Goal: Task Accomplishment & Management: Manage account settings

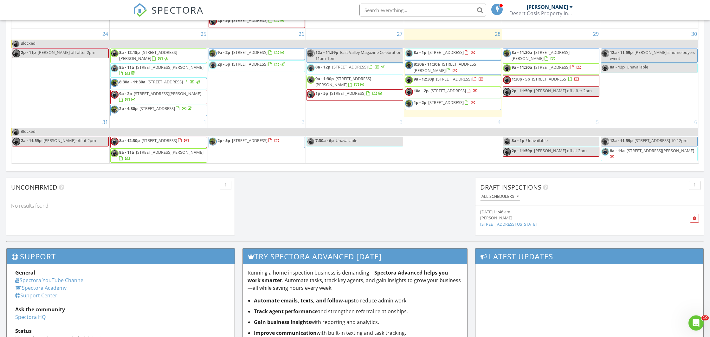
scroll to position [432, 0]
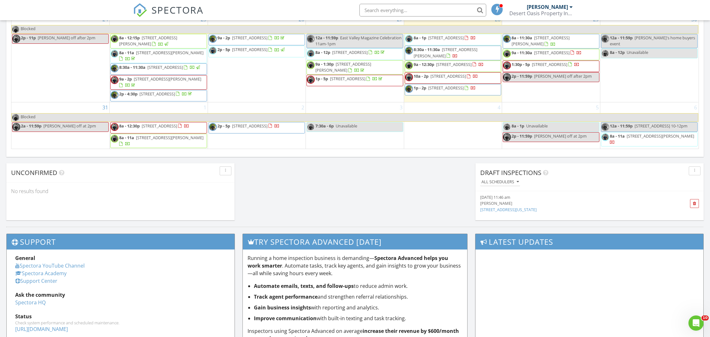
click at [426, 131] on td "4" at bounding box center [453, 125] width 98 height 47
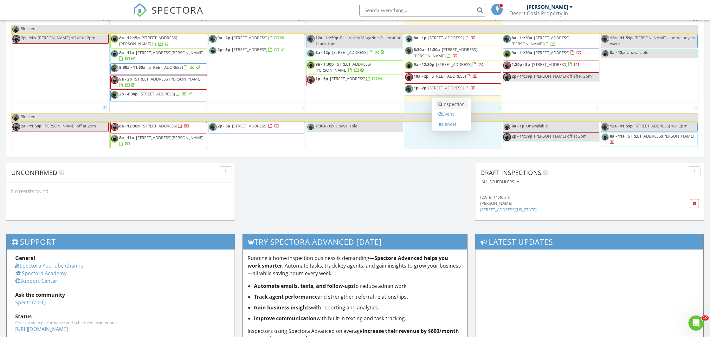
click at [448, 104] on link "Inspection" at bounding box center [451, 104] width 33 height 10
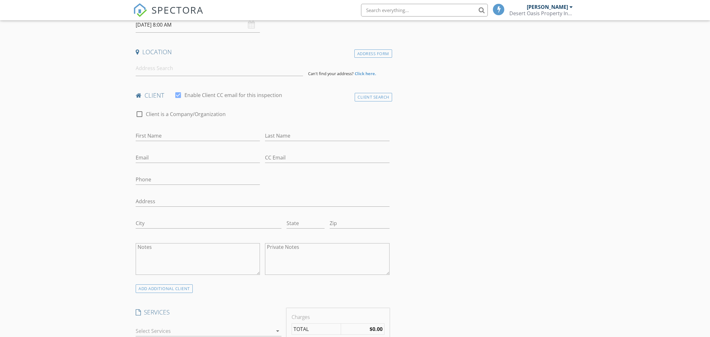
scroll to position [133, 0]
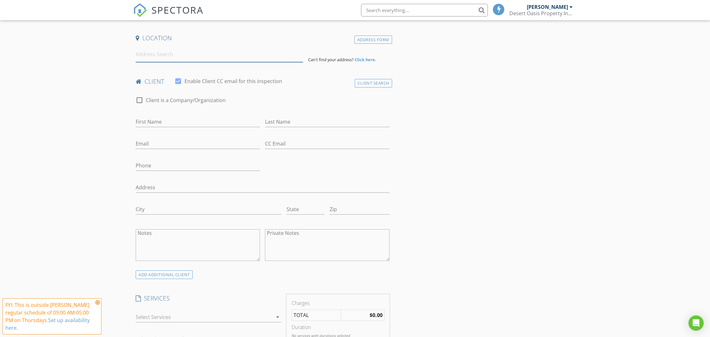
click at [157, 56] on input at bounding box center [219, 55] width 167 height 16
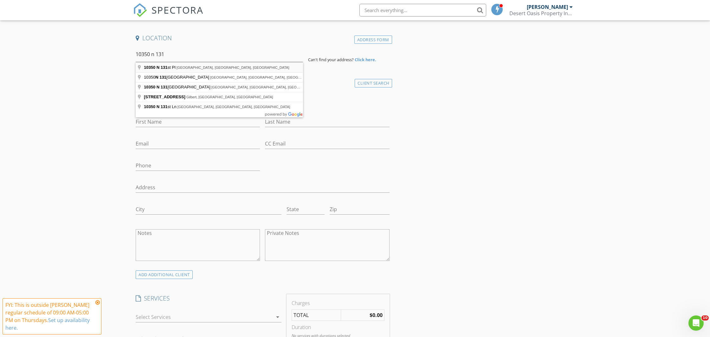
type input "10350 N 131st Pl, Scottsdale, AZ, USA"
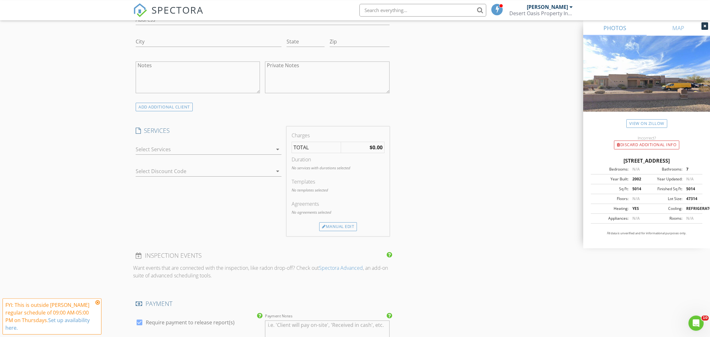
scroll to position [432, 0]
click at [140, 146] on div at bounding box center [204, 147] width 137 height 10
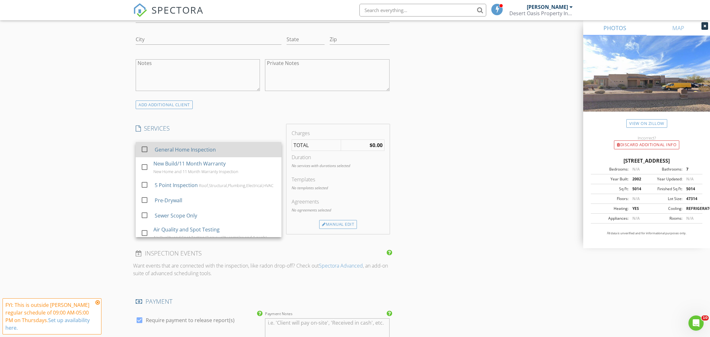
click at [145, 150] on div at bounding box center [144, 149] width 11 height 11
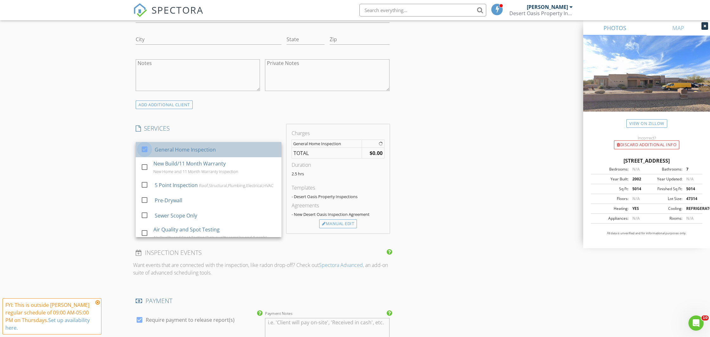
checkbox input "false"
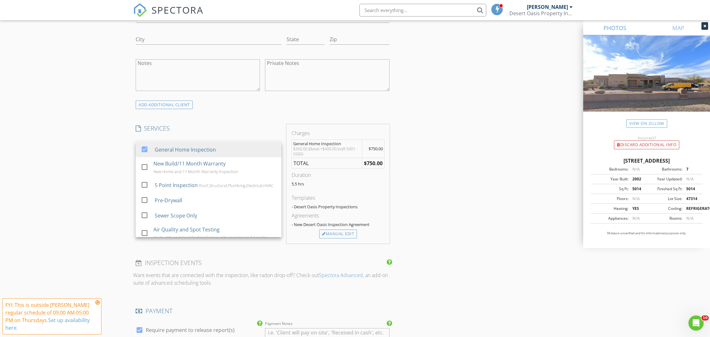
click at [108, 168] on div "New Inspection Click here to use the New Order Form INSPECTOR(S) check_box Joe …" at bounding box center [355, 264] width 710 height 1318
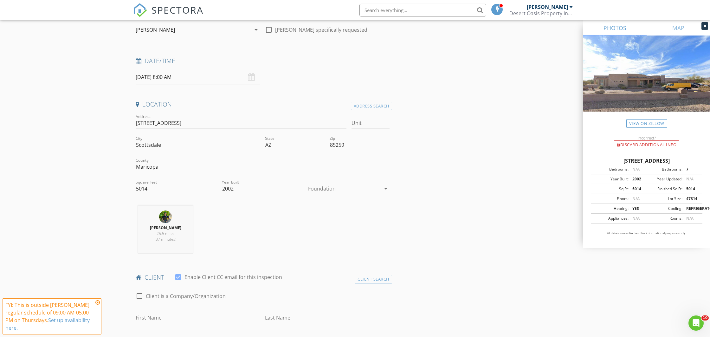
scroll to position [100, 0]
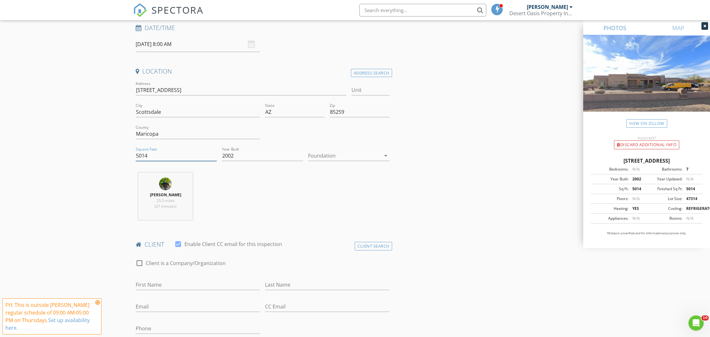
drag, startPoint x: 156, startPoint y: 156, endPoint x: 120, endPoint y: 160, distance: 36.6
click at [136, 156] on input "5014" at bounding box center [176, 155] width 81 height 10
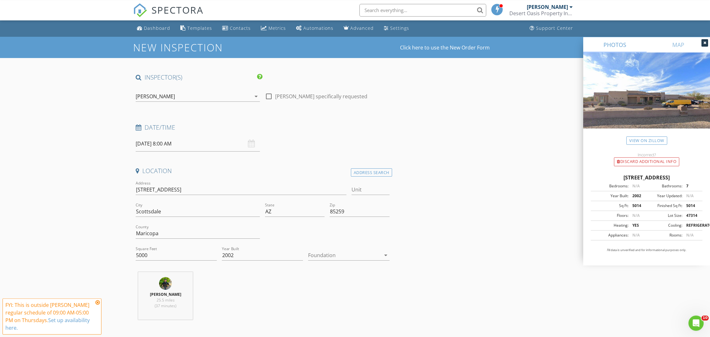
scroll to position [0, 0]
click at [641, 140] on link "View on Zillow" at bounding box center [646, 140] width 41 height 9
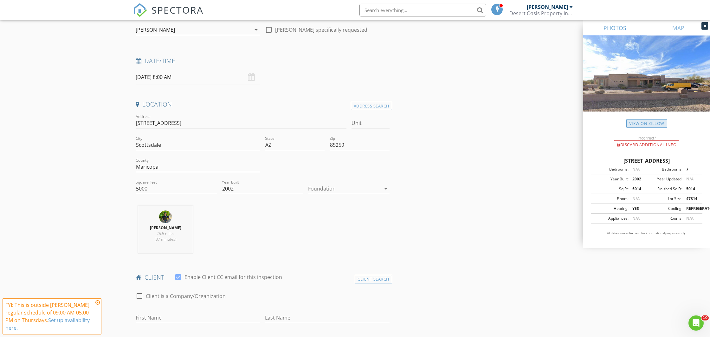
scroll to position [100, 0]
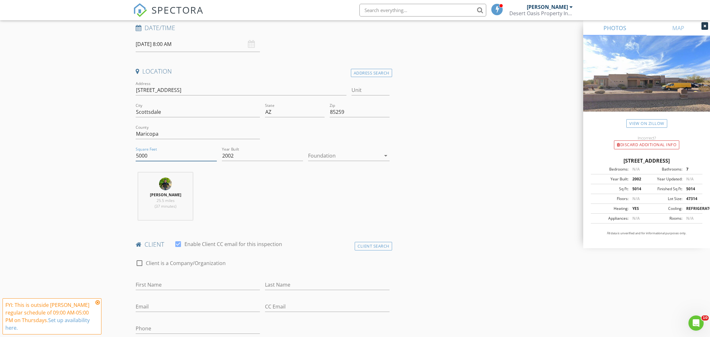
drag, startPoint x: 164, startPoint y: 155, endPoint x: 110, endPoint y: 154, distance: 53.9
click at [136, 154] on input "5000" at bounding box center [176, 155] width 81 height 10
type input "5014"
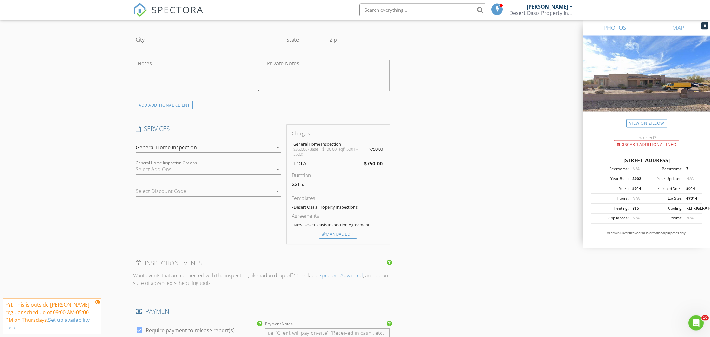
scroll to position [432, 0]
click at [137, 149] on div "General Home Inspection" at bounding box center [166, 147] width 61 height 6
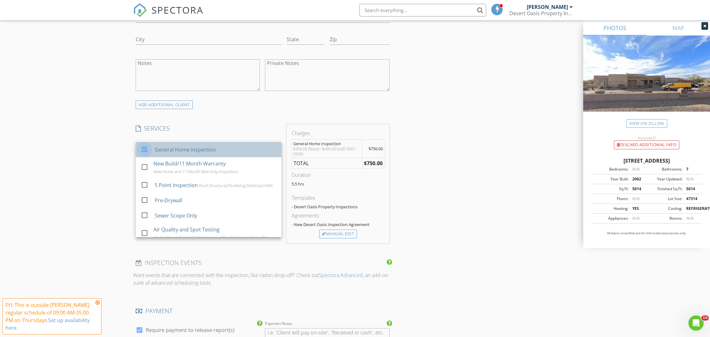
click at [144, 151] on div at bounding box center [144, 149] width 11 height 11
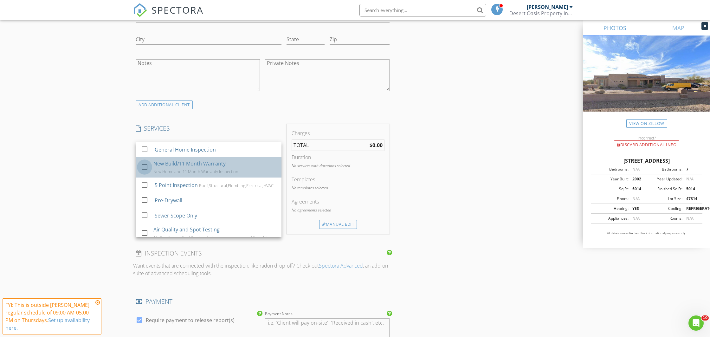
click at [147, 167] on div at bounding box center [144, 167] width 11 height 11
checkbox input "true"
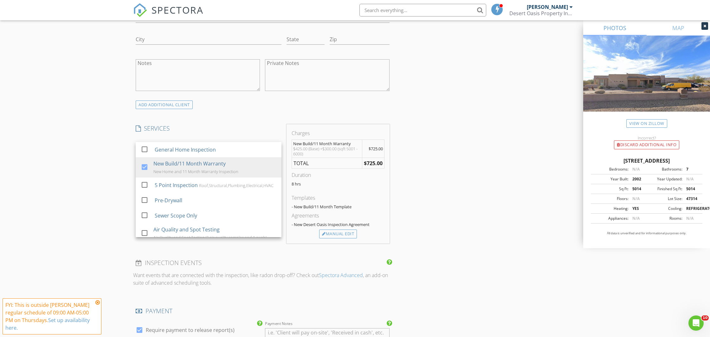
click at [106, 177] on div "New Inspection Click here to use the New Order Form INSPECTOR(S) check_box Joe …" at bounding box center [355, 264] width 710 height 1318
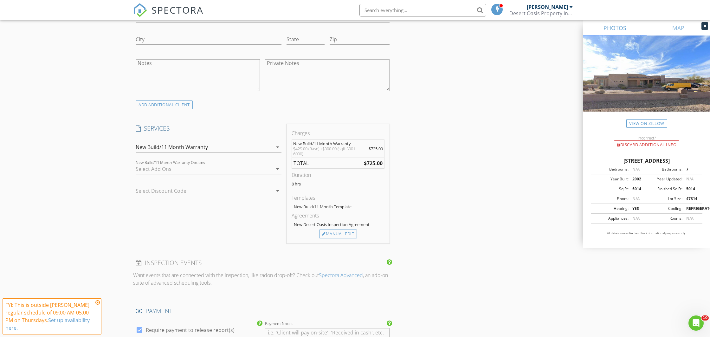
click at [143, 148] on div "New Build/11 Month Warranty" at bounding box center [172, 147] width 72 height 6
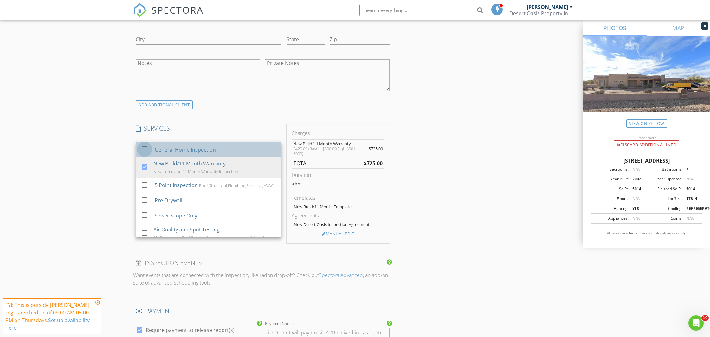
click at [143, 149] on div at bounding box center [144, 149] width 11 height 11
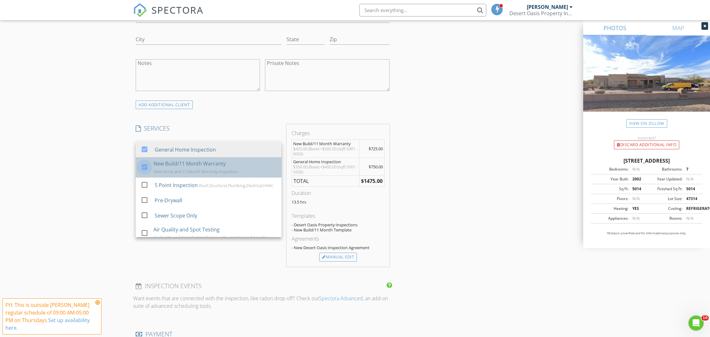
click at [146, 168] on div at bounding box center [144, 167] width 11 height 11
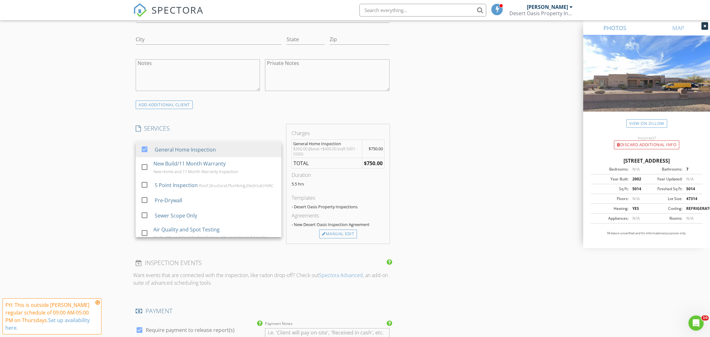
click at [119, 170] on div "New Inspection Click here to use the New Order Form INSPECTOR(S) check_box Joe …" at bounding box center [355, 264] width 710 height 1318
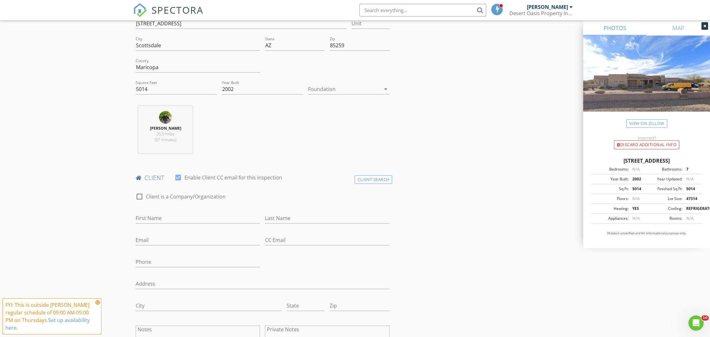
scroll to position [0, 0]
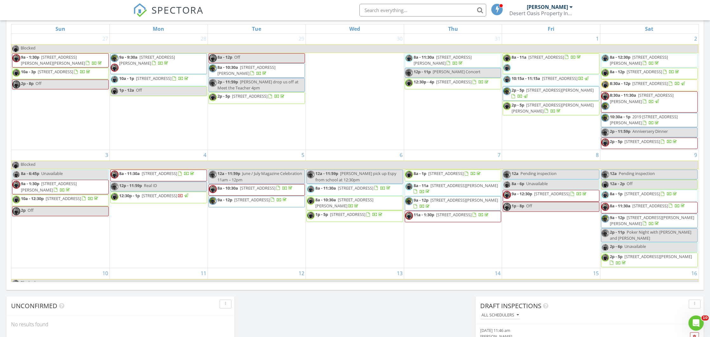
scroll to position [166, 0]
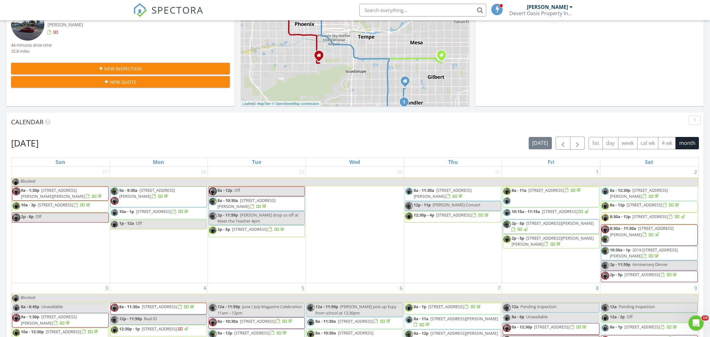
click at [384, 9] on input "text" at bounding box center [422, 10] width 127 height 13
paste input "984"
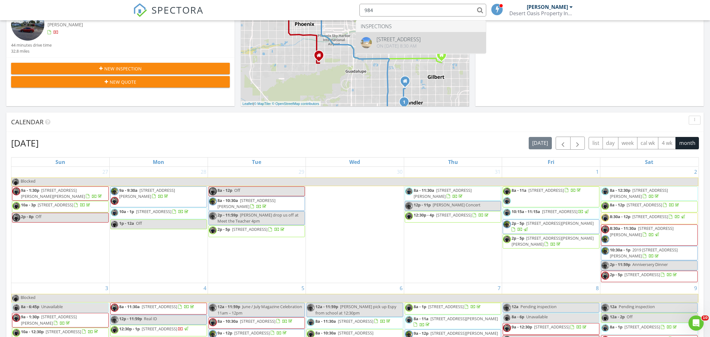
type input "984"
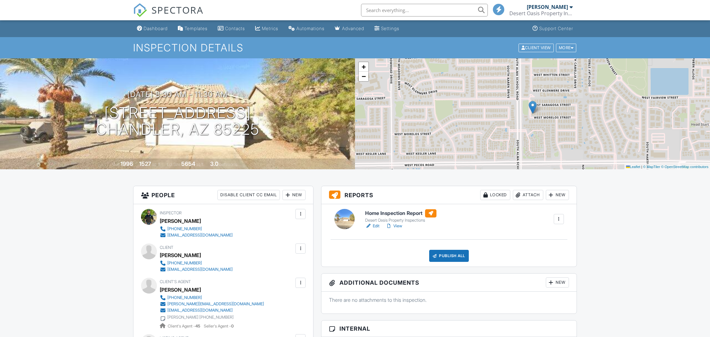
scroll to position [100, 0]
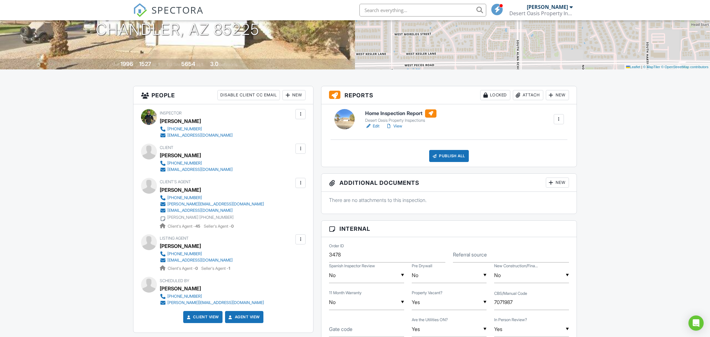
click at [526, 97] on div "Attach" at bounding box center [528, 95] width 30 height 10
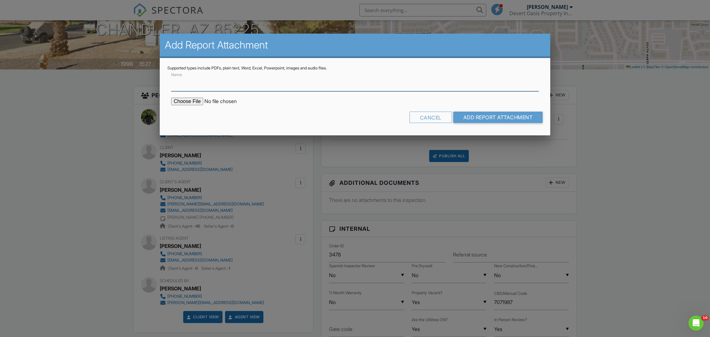
scroll to position [0, 0]
click at [191, 102] on input "file" at bounding box center [225, 102] width 108 height 8
type input "C:\fakepath\Doc-1940789.pdf"
click at [206, 87] on input "Name" at bounding box center [354, 84] width 367 height 16
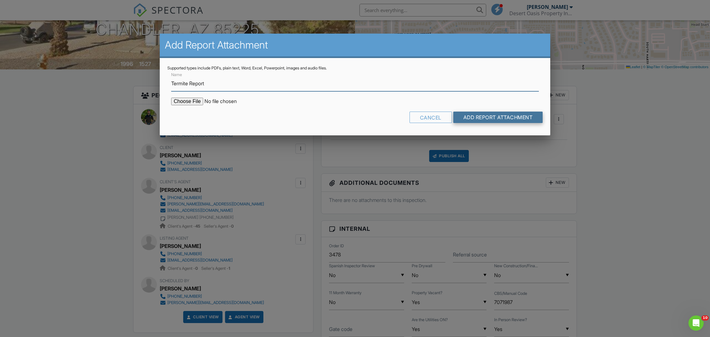
type input "Termite Report"
click at [467, 117] on input "Add Report Attachment" at bounding box center [498, 116] width 90 height 11
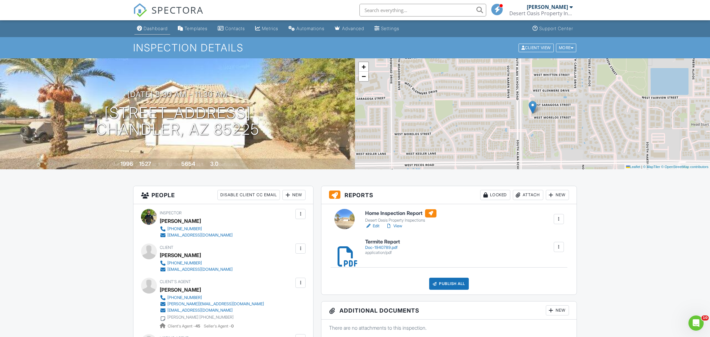
click at [156, 27] on div "Dashboard" at bounding box center [155, 28] width 24 height 5
